Goal: Browse casually

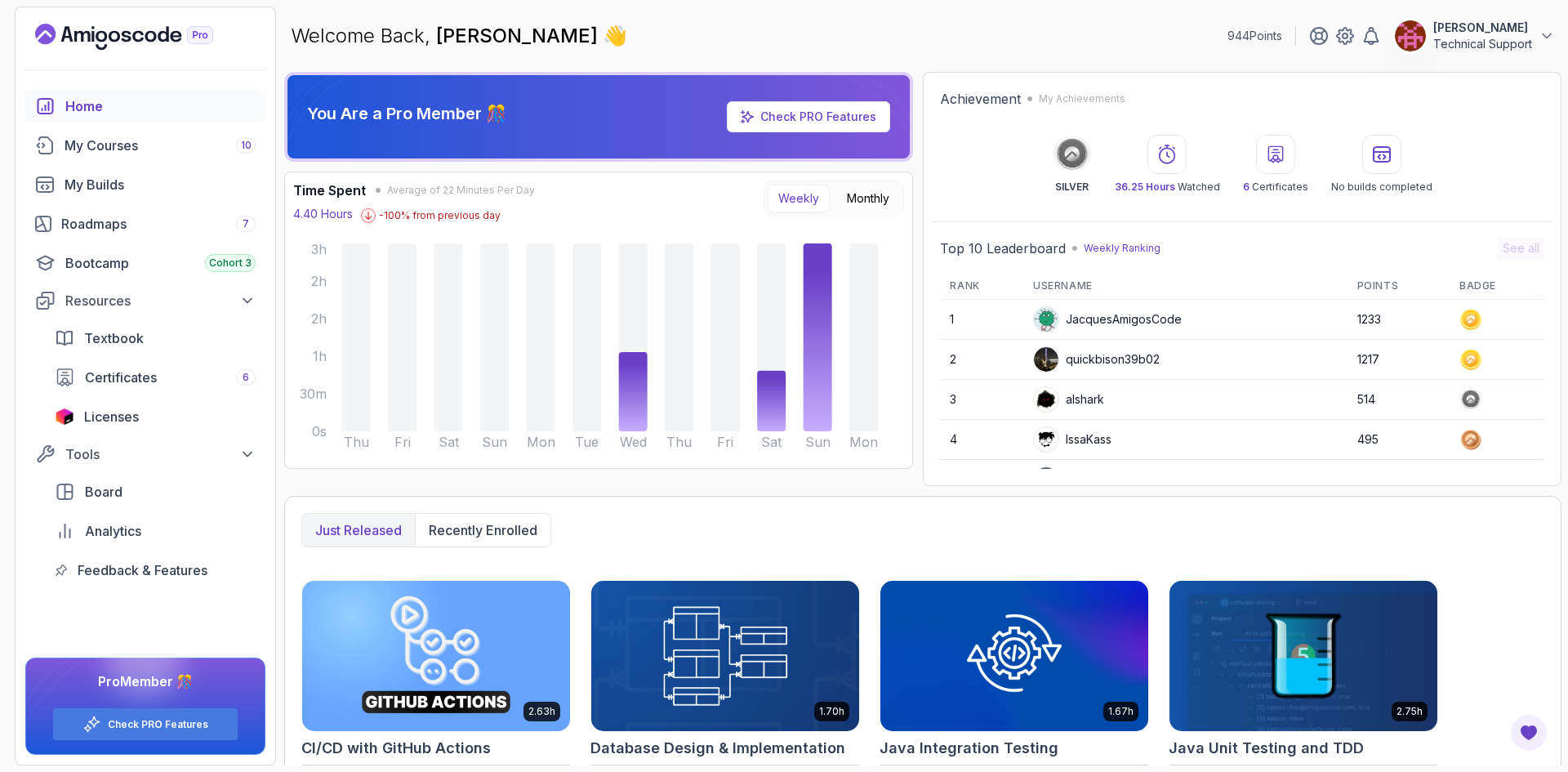
click at [904, 492] on div "You Are a Pro Member 🎊 Check PRO Features Time Spent Average of 22 Minutes Per …" at bounding box center [922, 418] width 1277 height 693
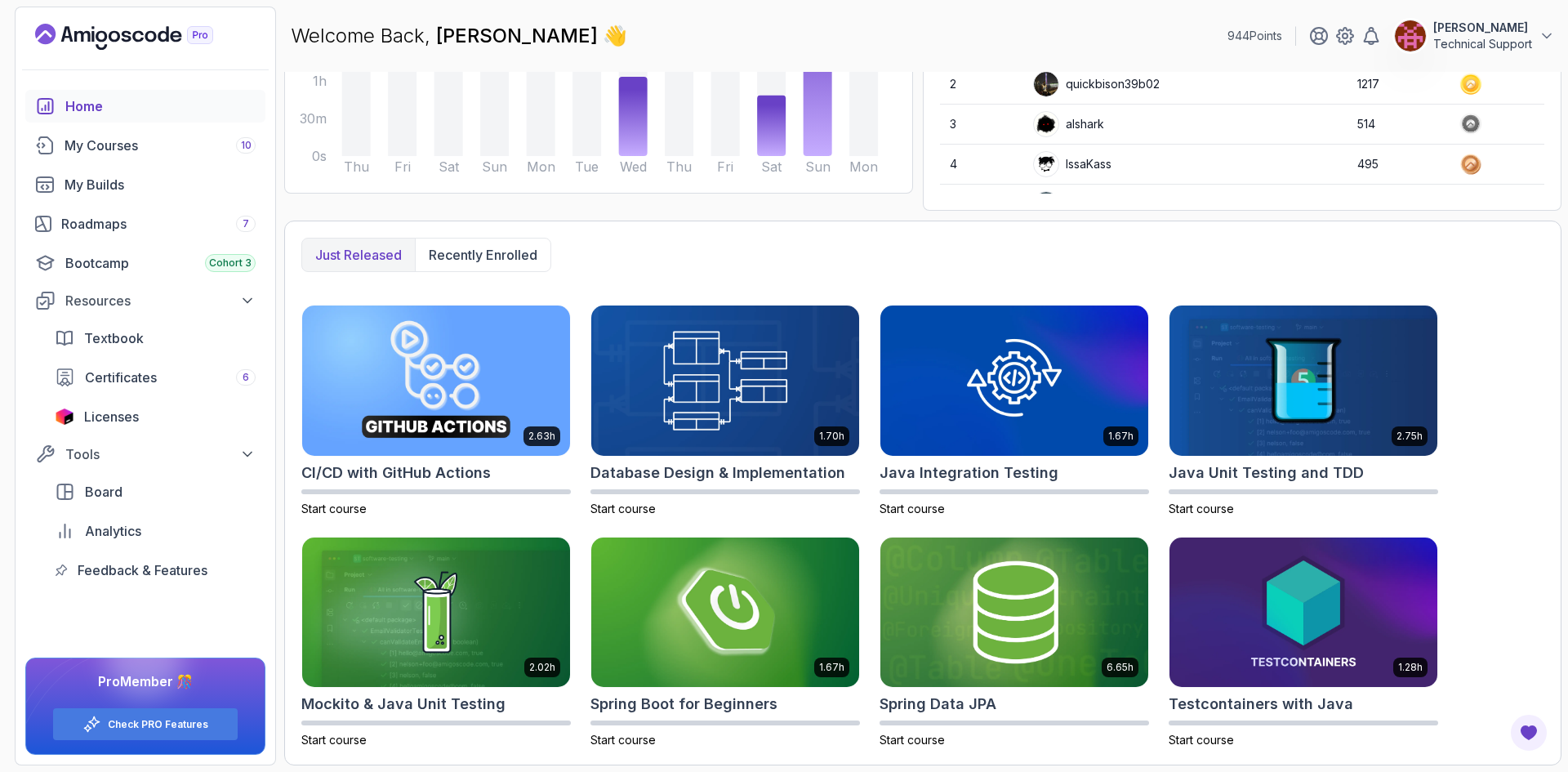
click at [897, 217] on div "You Are a Pro Member 🎊 Check PRO Features Time Spent Average of 22 Minutes Per …" at bounding box center [922, 143] width 1277 height 693
click at [910, 217] on div "You Are a Pro Member 🎊 Check PRO Features Time Spent Average of 22 Minutes Per …" at bounding box center [922, 143] width 1277 height 693
click at [911, 216] on div "You Are a Pro Member 🎊 Check PRO Features Time Spent Average of 22 Minutes Per …" at bounding box center [922, 143] width 1277 height 693
click at [913, 212] on div "You Are a Pro Member 🎊 Check PRO Features Time Spent Average of 22 Minutes Per …" at bounding box center [922, 143] width 1277 height 693
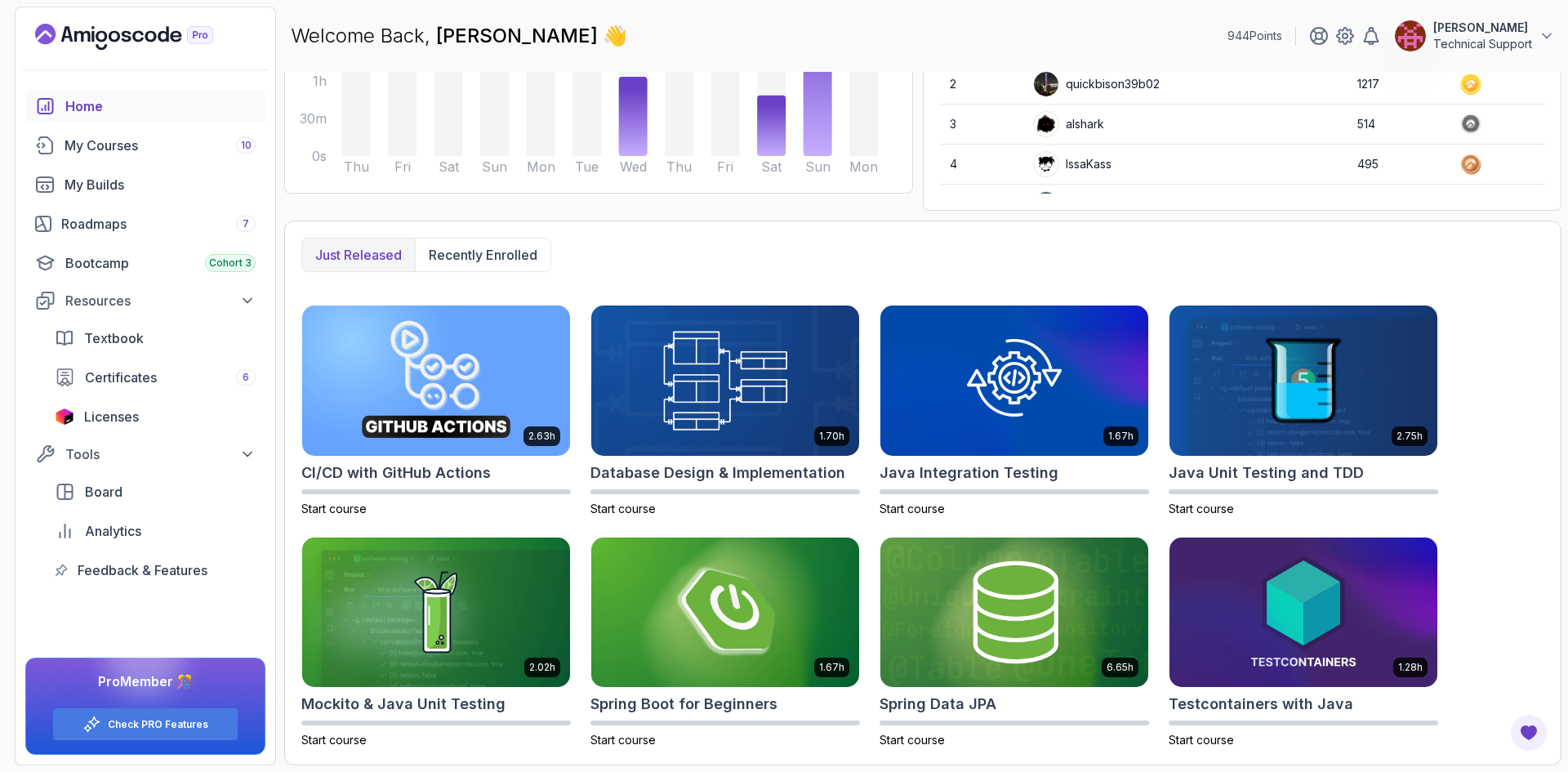
click at [913, 212] on div "You Are a Pro Member 🎊 Check PRO Features Time Spent Average of 22 Minutes Per …" at bounding box center [922, 143] width 1277 height 693
click at [912, 207] on div "You Are a Pro Member 🎊 Check PRO Features Time Spent Average of 22 Minutes Per …" at bounding box center [599, 3] width 629 height 414
click at [916, 217] on div "You Are a Pro Member 🎊 Check PRO Features Time Spent Average of 22 Minutes Per …" at bounding box center [922, 143] width 1277 height 693
click at [625, 261] on div "Just released Recently enrolled" at bounding box center [922, 254] width 1243 height 34
click at [481, 254] on p "Recently enrolled" at bounding box center [483, 254] width 109 height 19
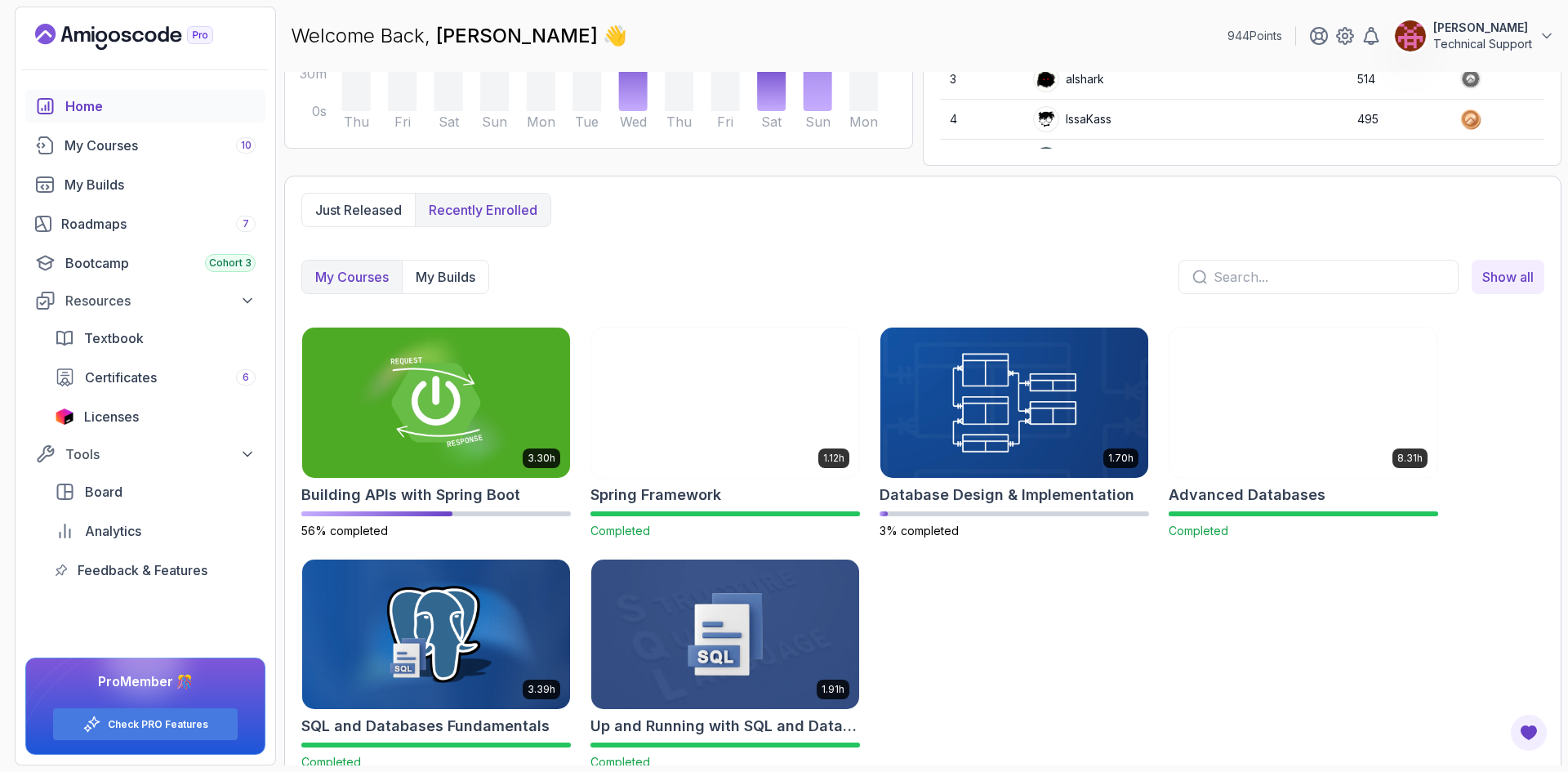
scroll to position [342, 0]
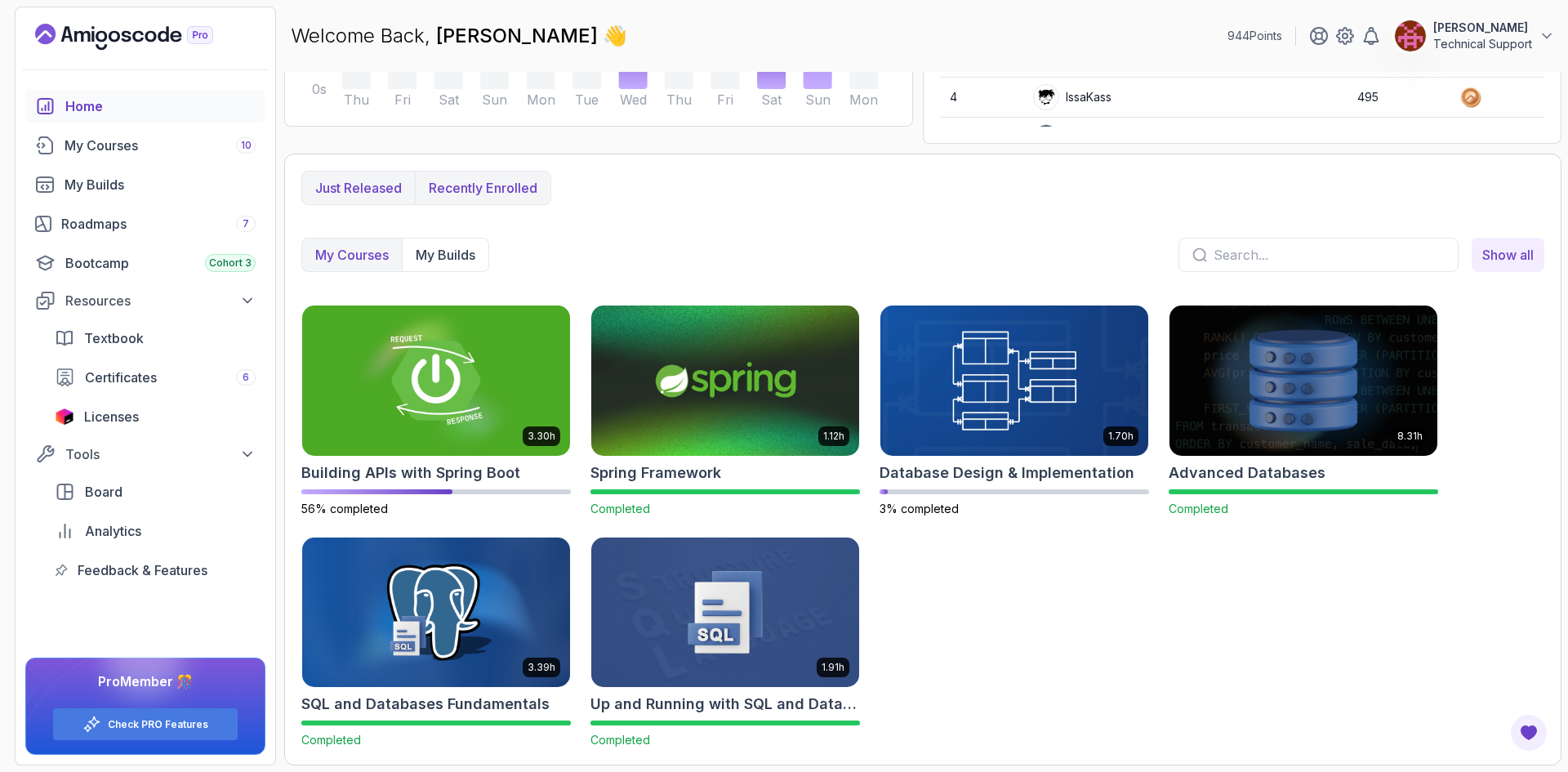
click at [362, 191] on p "Just released" at bounding box center [359, 187] width 87 height 19
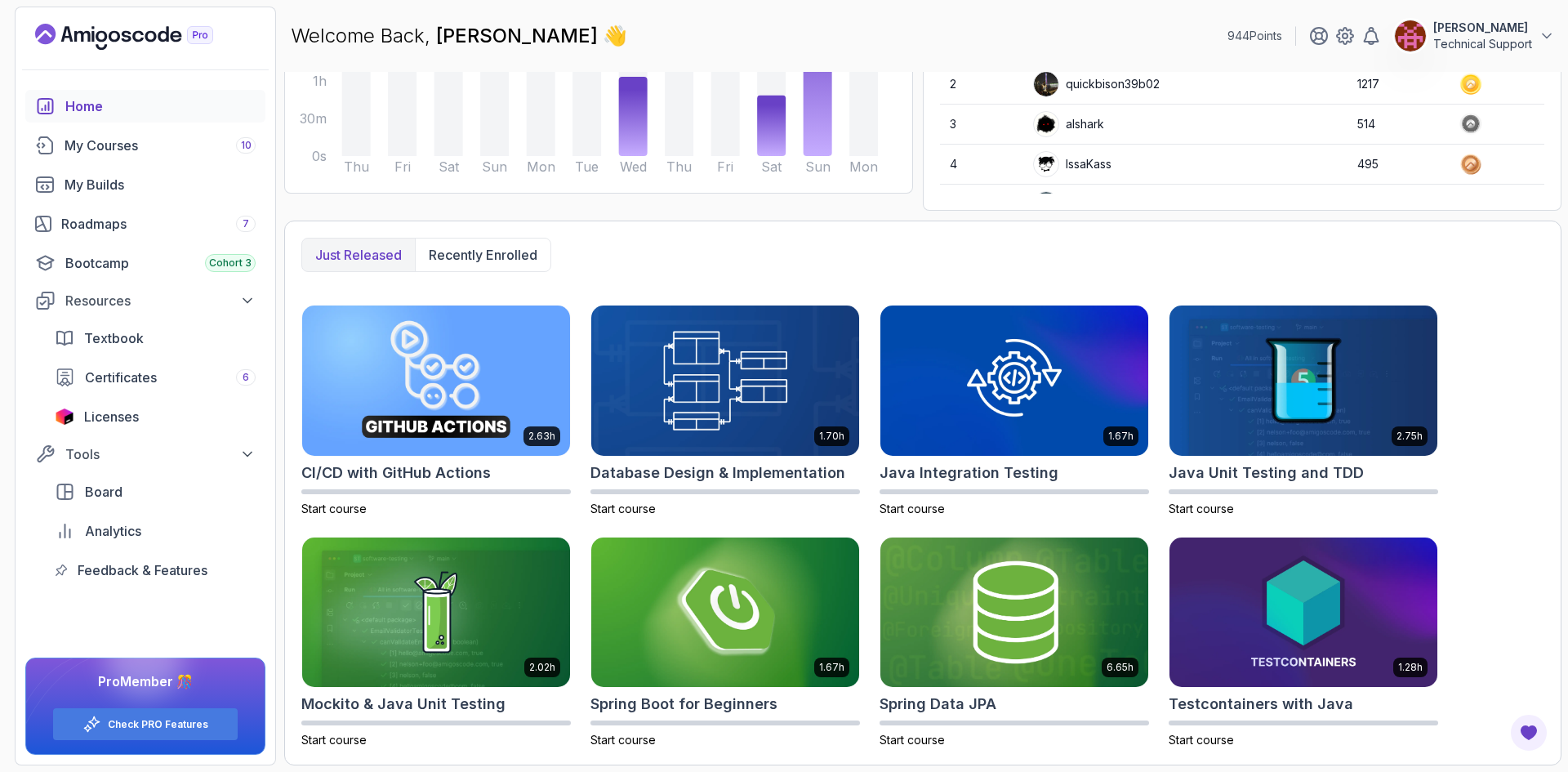
click at [883, 221] on div "Just released Recently enrolled 2.63h CI/CD with GitHub Actions Start course 1.…" at bounding box center [922, 493] width 1277 height 544
click at [903, 269] on div "Just released Recently enrolled" at bounding box center [922, 254] width 1243 height 34
